Goal: Task Accomplishment & Management: Use online tool/utility

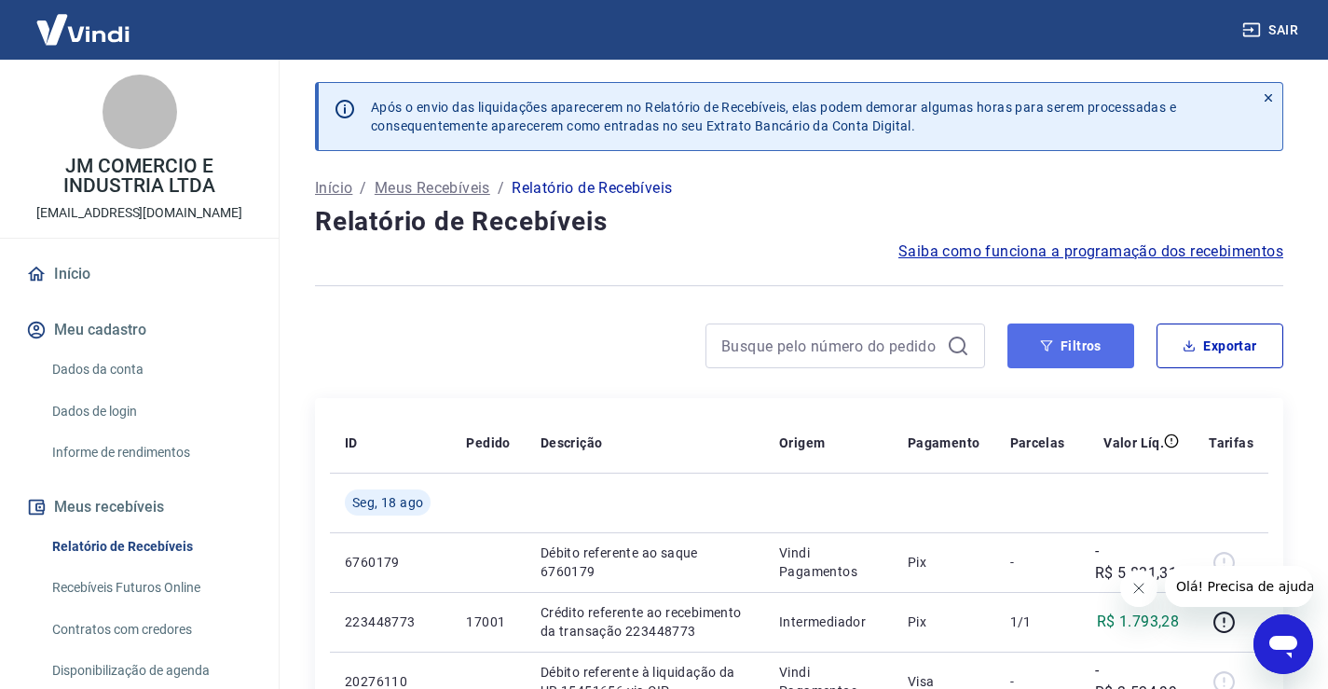
click at [1047, 346] on icon "button" at bounding box center [1047, 345] width 12 height 11
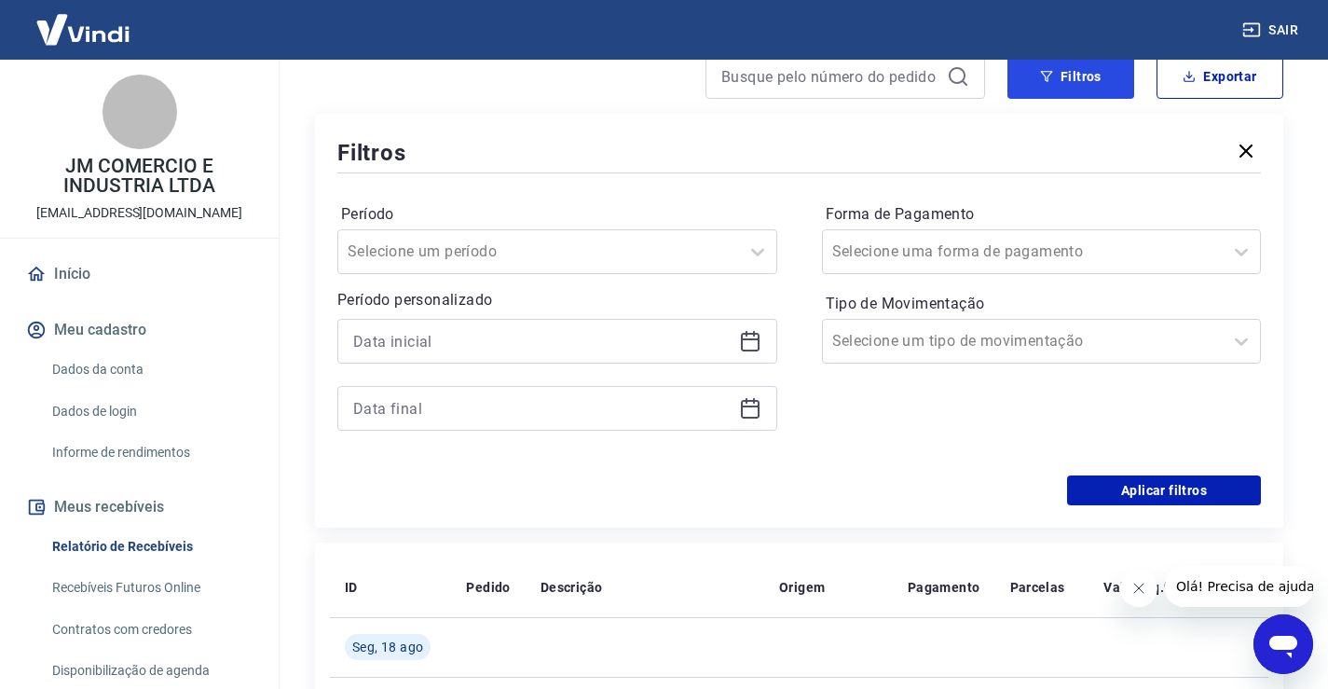
scroll to position [280, 0]
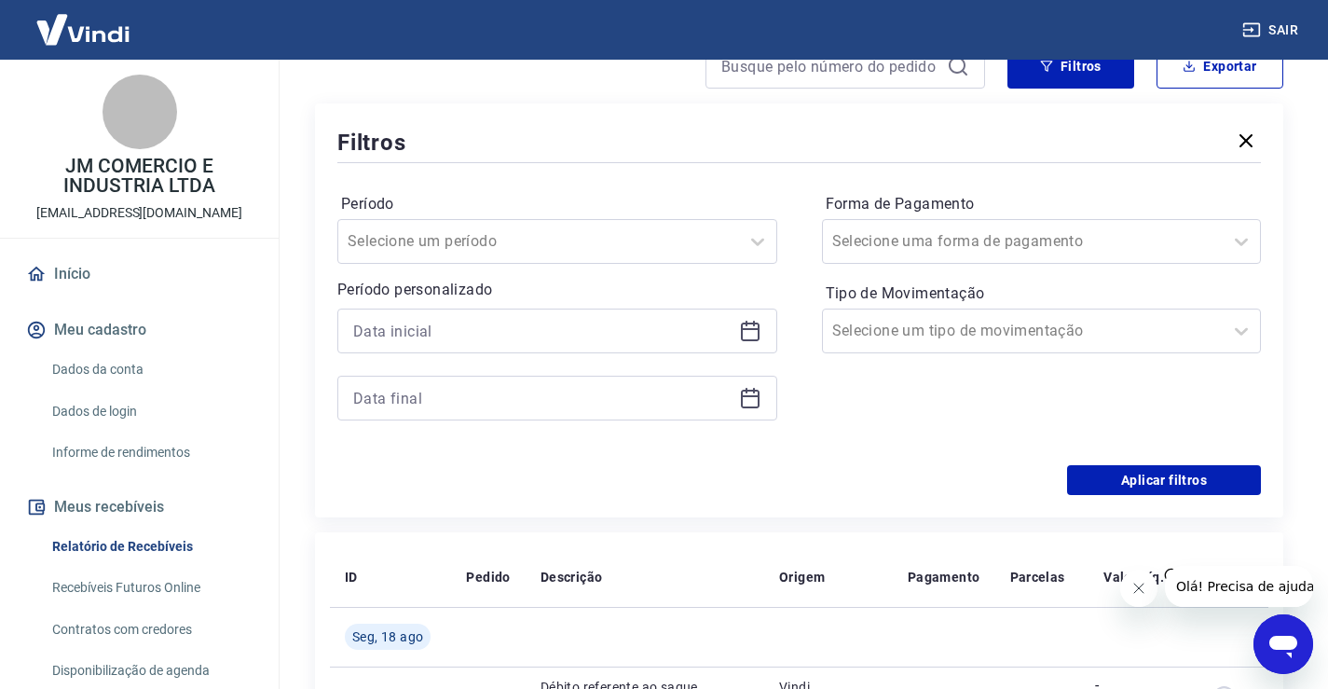
click at [739, 335] on icon at bounding box center [750, 331] width 22 height 22
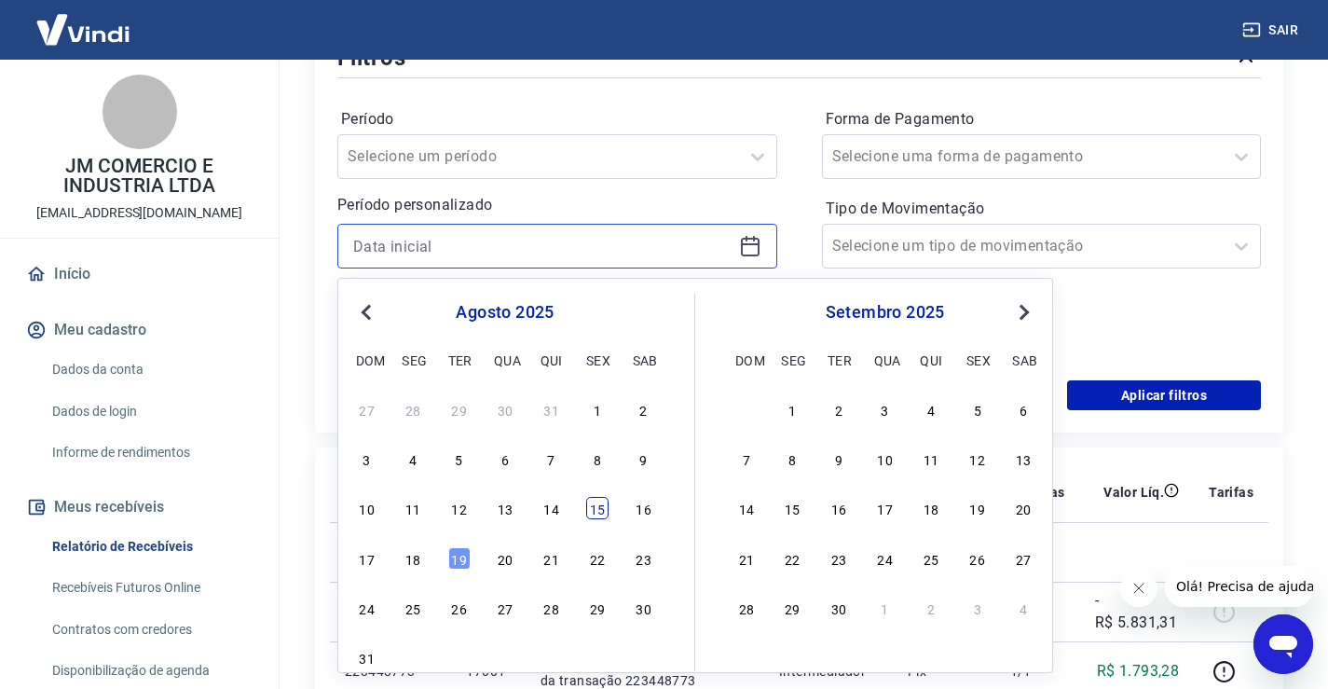
scroll to position [373, 0]
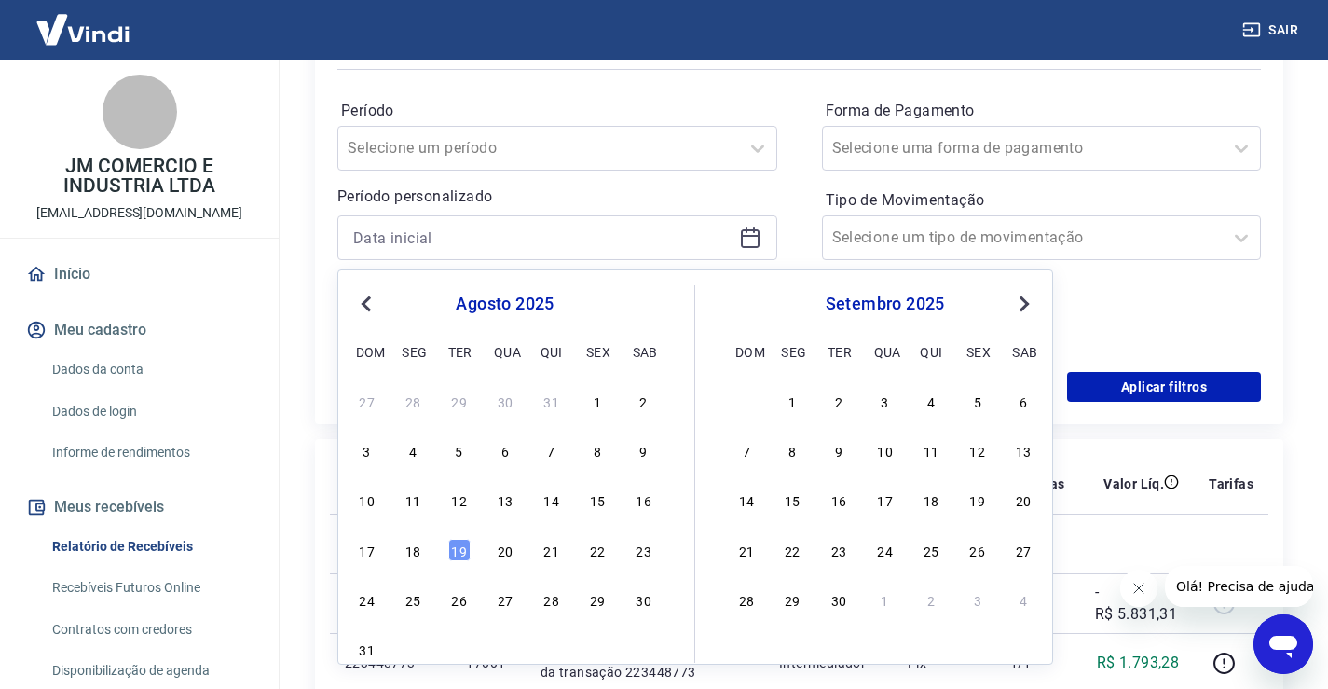
drag, startPoint x: 414, startPoint y: 550, endPoint x: 728, endPoint y: 281, distance: 413.1
click at [414, 551] on div "18" at bounding box center [413, 550] width 22 height 22
type input "[DATE]"
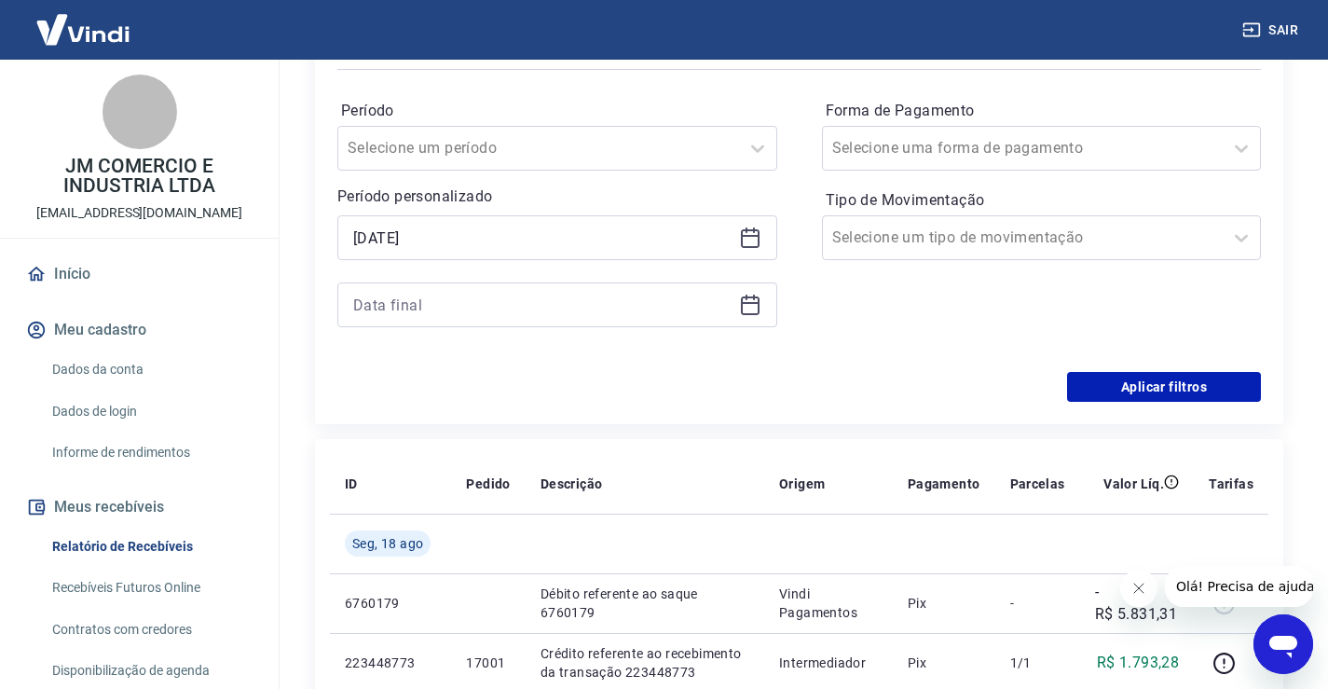
click at [755, 306] on icon at bounding box center [750, 305] width 22 height 22
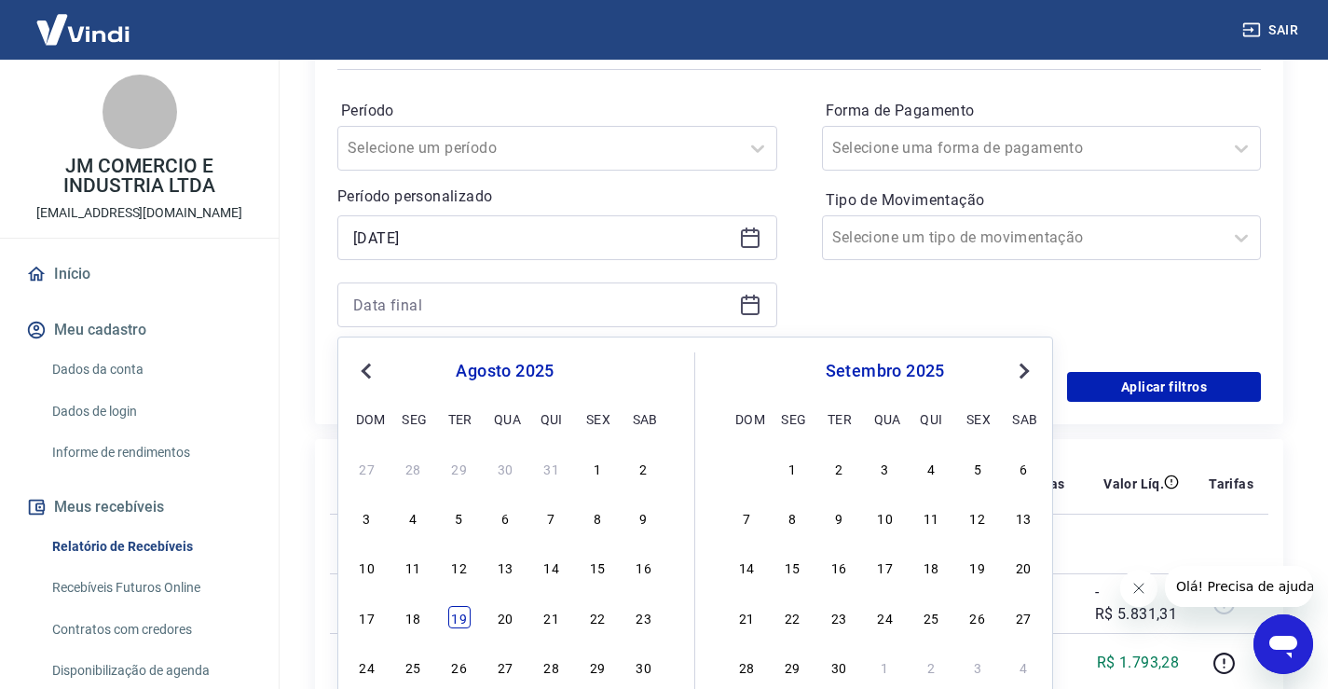
click at [462, 618] on div "19" at bounding box center [459, 617] width 22 height 22
type input "[DATE]"
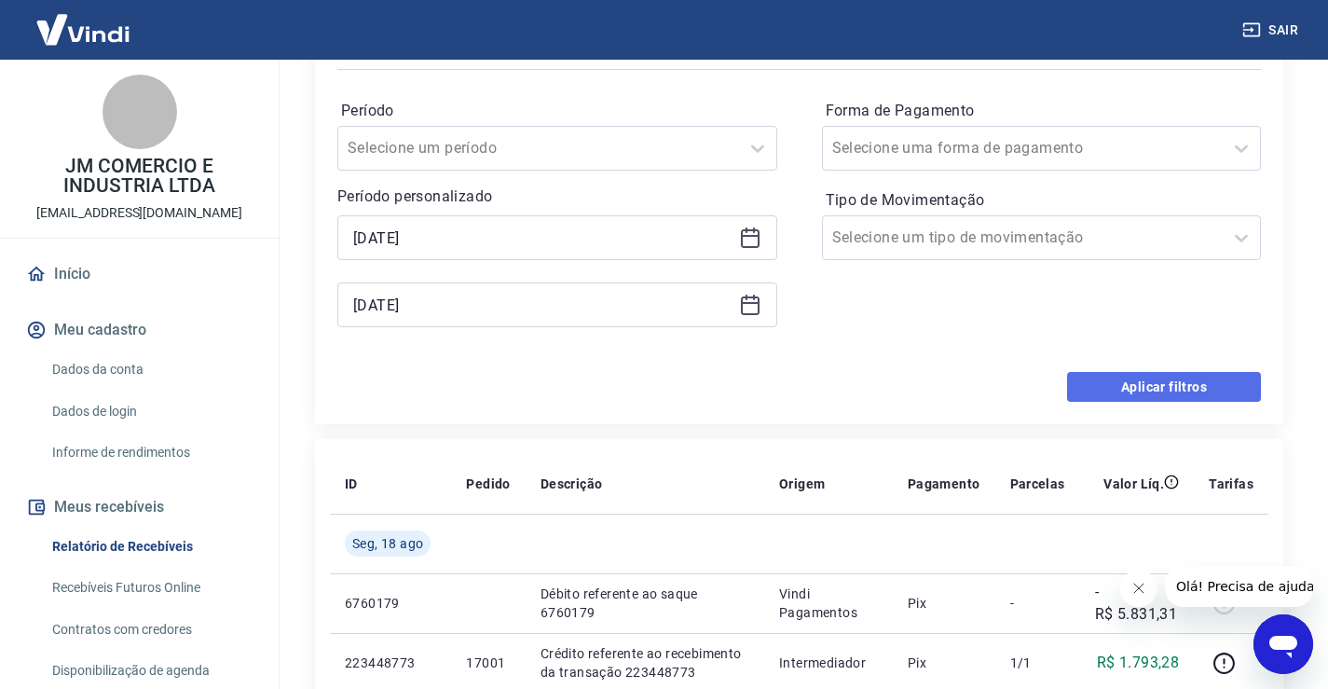
click at [1113, 386] on button "Aplicar filtros" at bounding box center [1164, 387] width 194 height 30
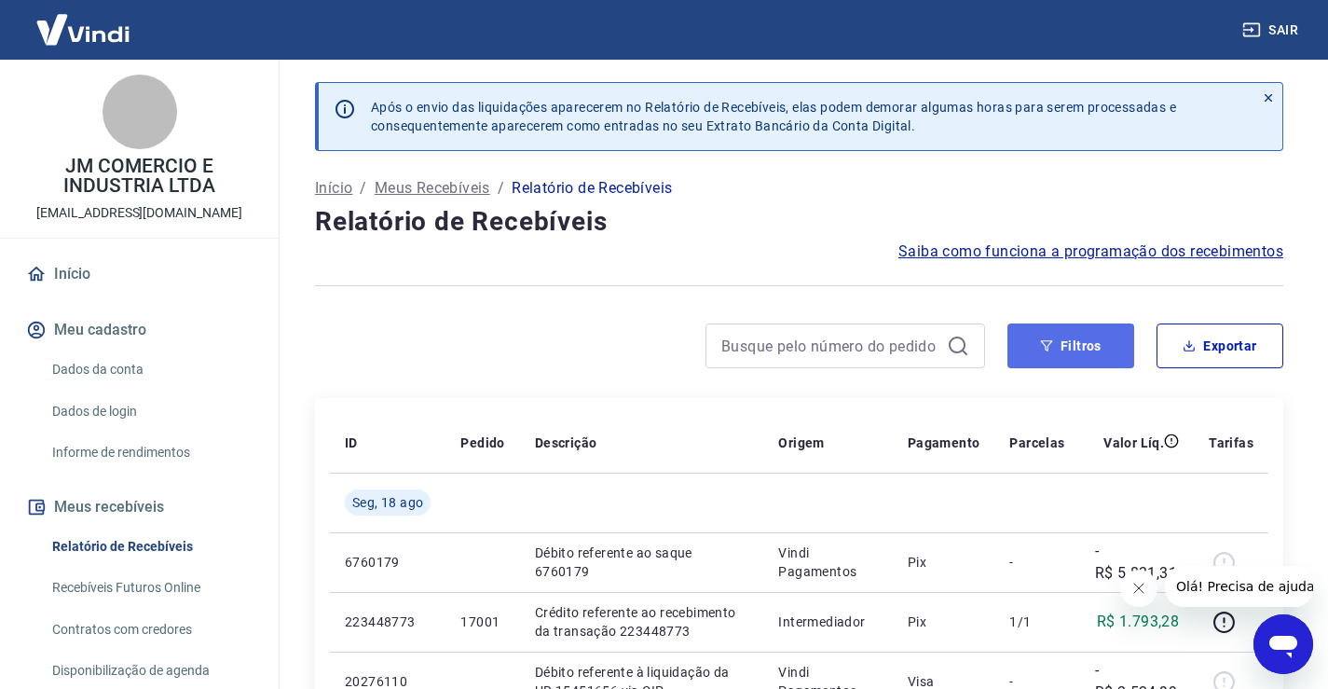
click at [1090, 359] on button "Filtros" at bounding box center [1070, 345] width 127 height 45
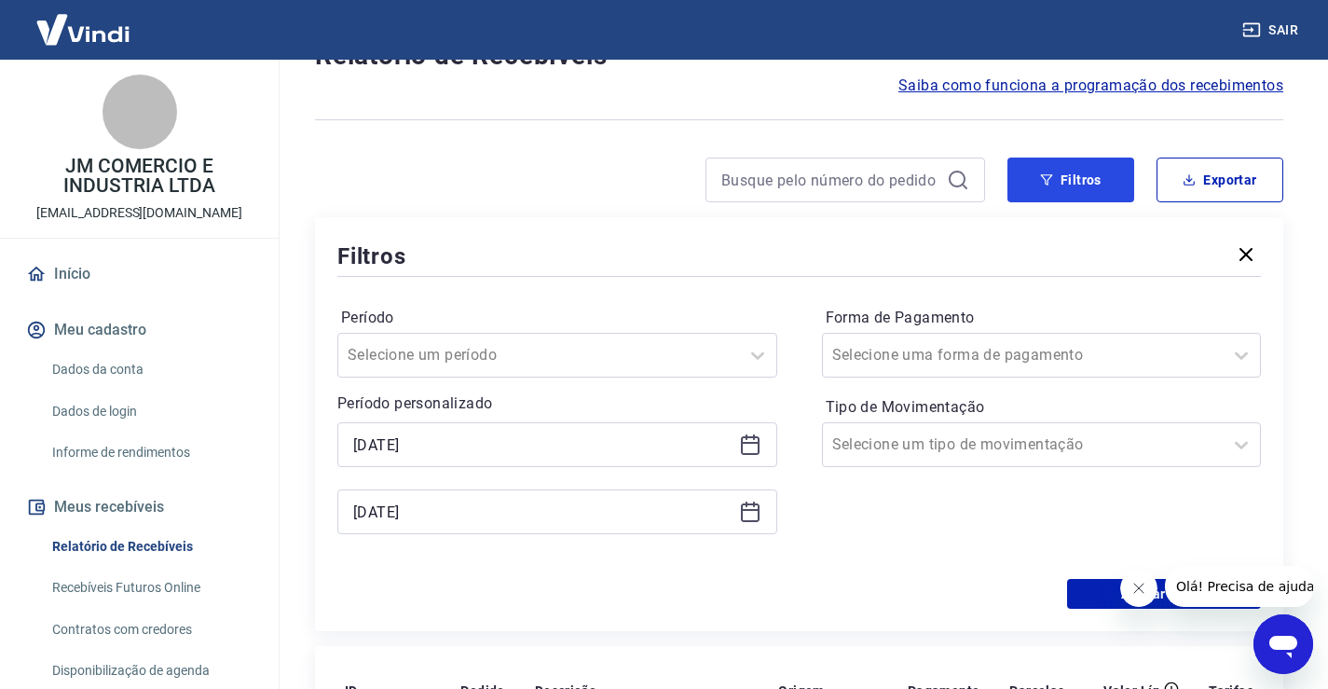
scroll to position [186, 0]
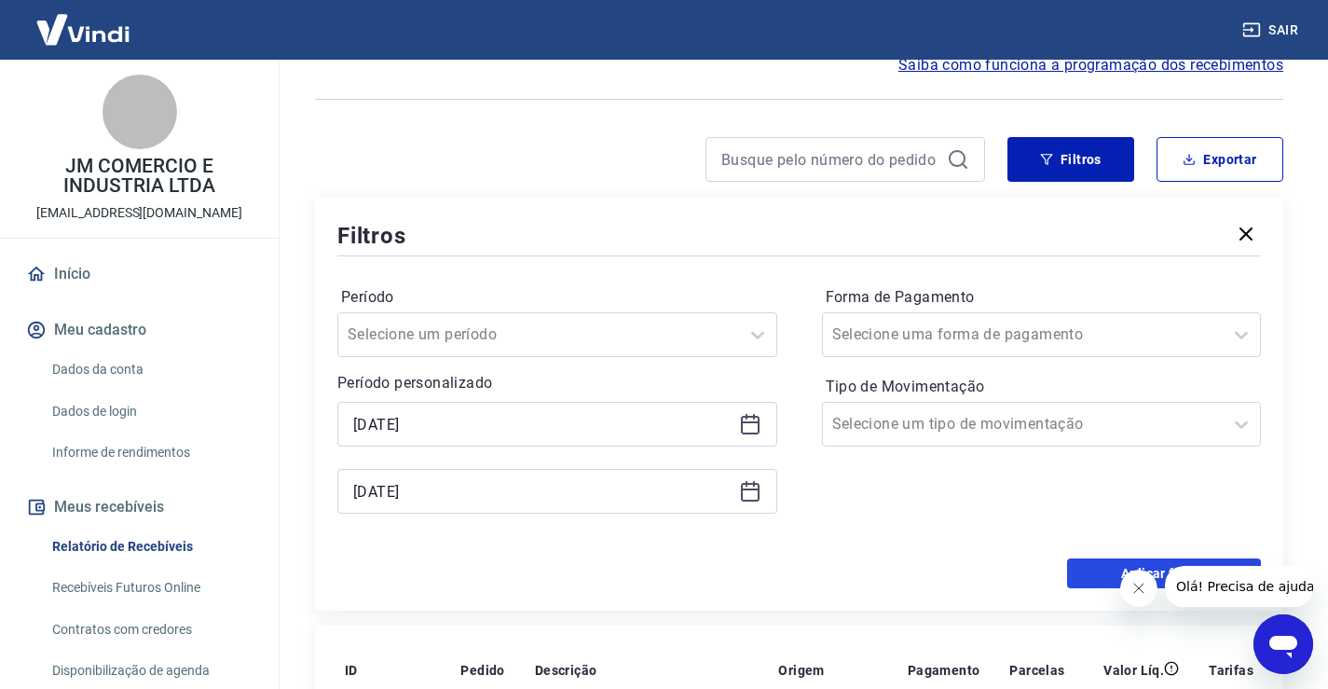
drag, startPoint x: 1110, startPoint y: 573, endPoint x: 1110, endPoint y: 562, distance: 11.2
click at [1112, 573] on button "Aplicar filtros" at bounding box center [1164, 573] width 194 height 30
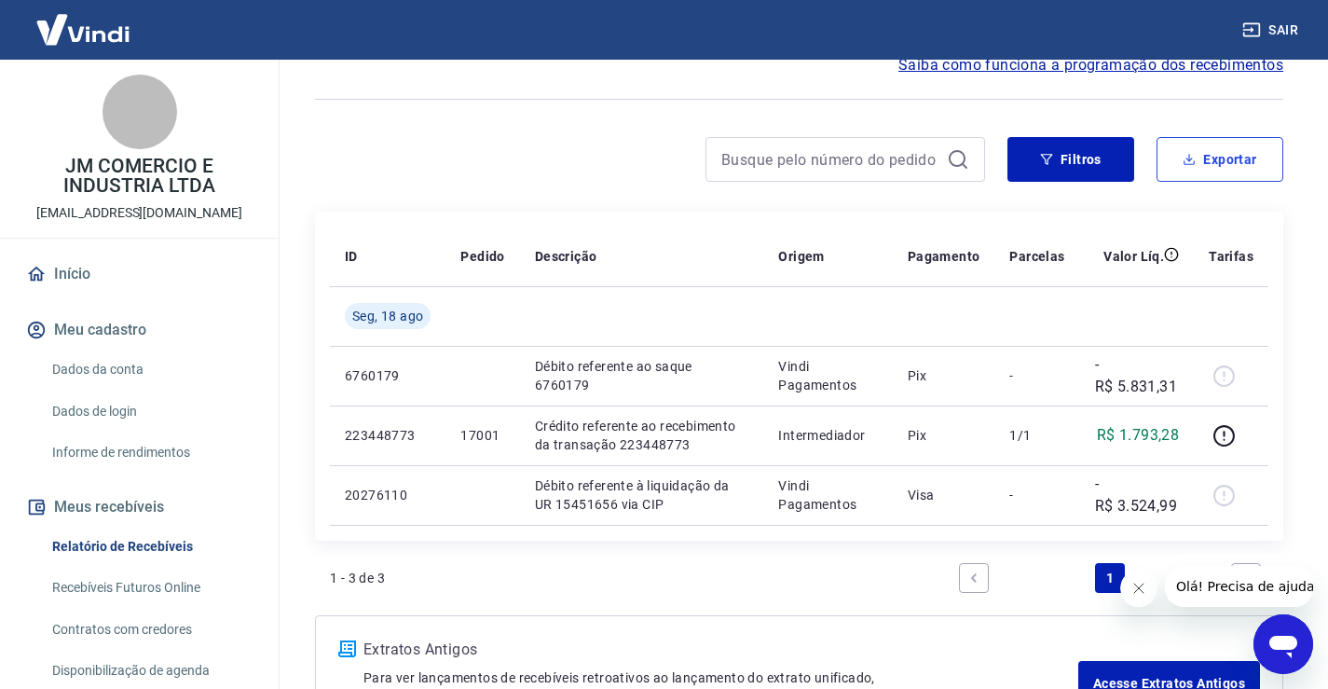
click at [1215, 160] on button "Exportar" at bounding box center [1219, 159] width 127 height 45
type input "[DATE]"
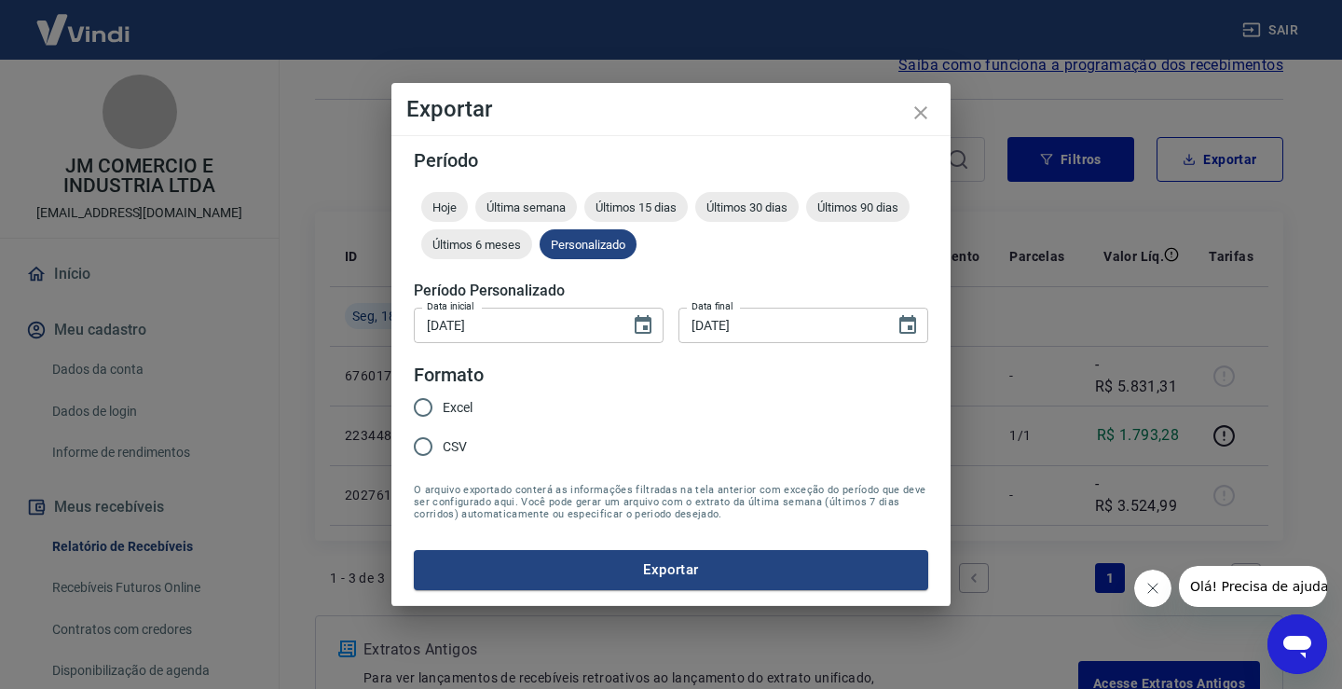
click at [434, 407] on input "Excel" at bounding box center [423, 407] width 39 height 39
radio input "true"
click at [652, 567] on button "Exportar" at bounding box center [671, 569] width 514 height 39
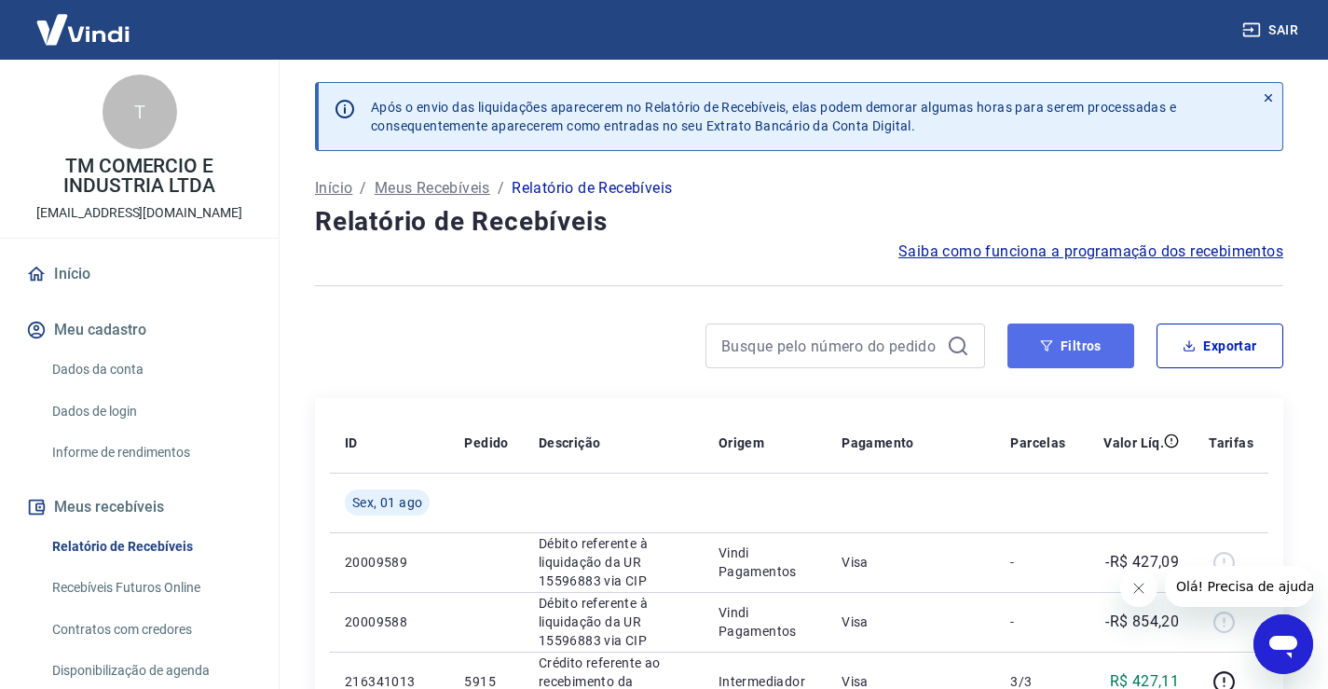
click at [1083, 337] on button "Filtros" at bounding box center [1070, 345] width 127 height 45
